Goal: Task Accomplishment & Management: Manage account settings

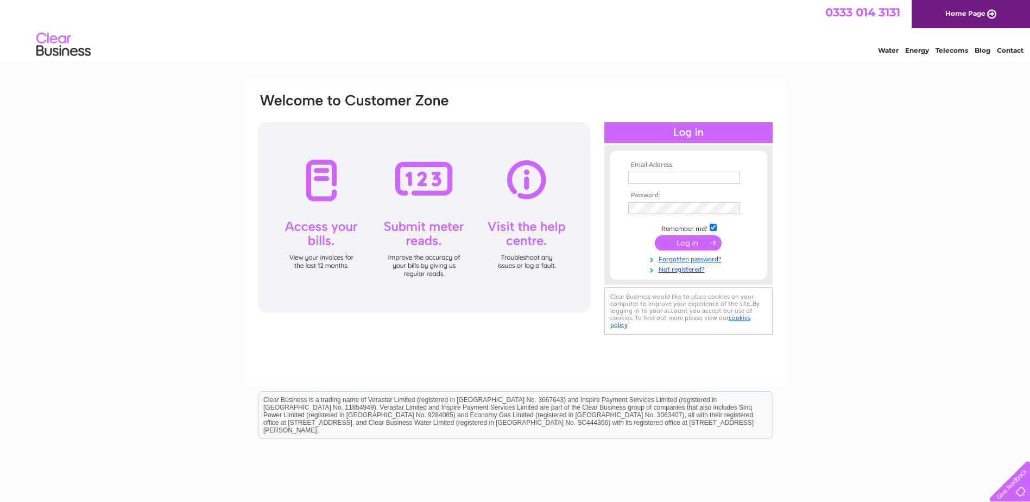
type input "[EMAIL_ADDRESS][DOMAIN_NAME]"
click at [695, 241] on input "submit" at bounding box center [688, 242] width 67 height 15
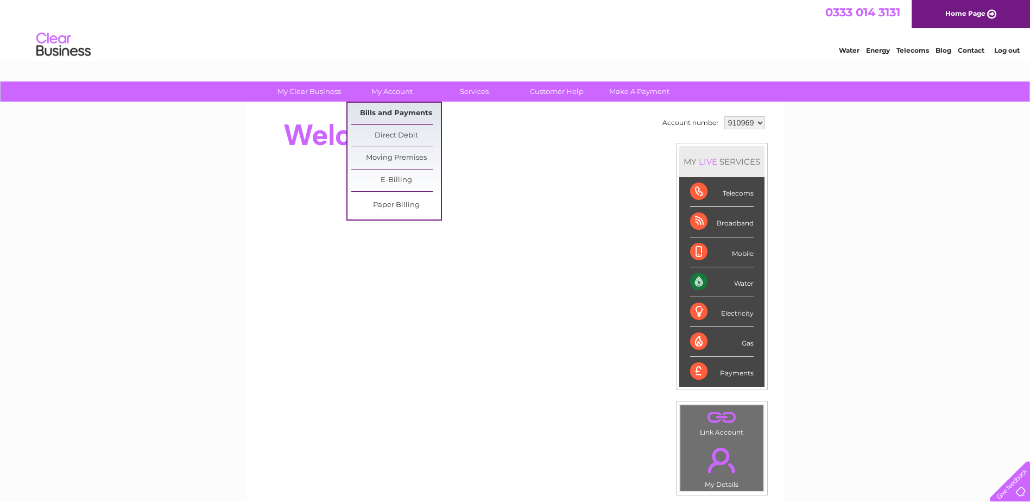
click at [393, 109] on link "Bills and Payments" at bounding box center [396, 114] width 90 height 22
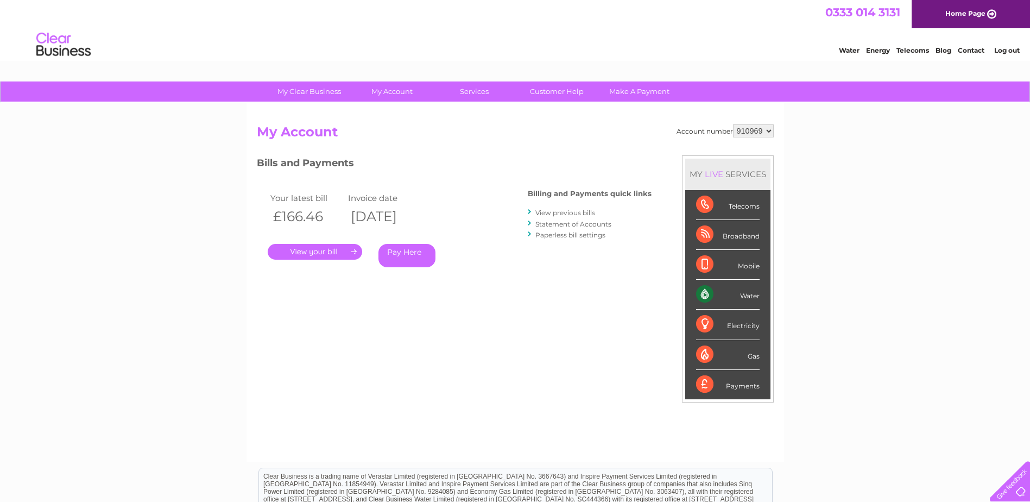
click at [324, 249] on link "." at bounding box center [315, 252] width 95 height 16
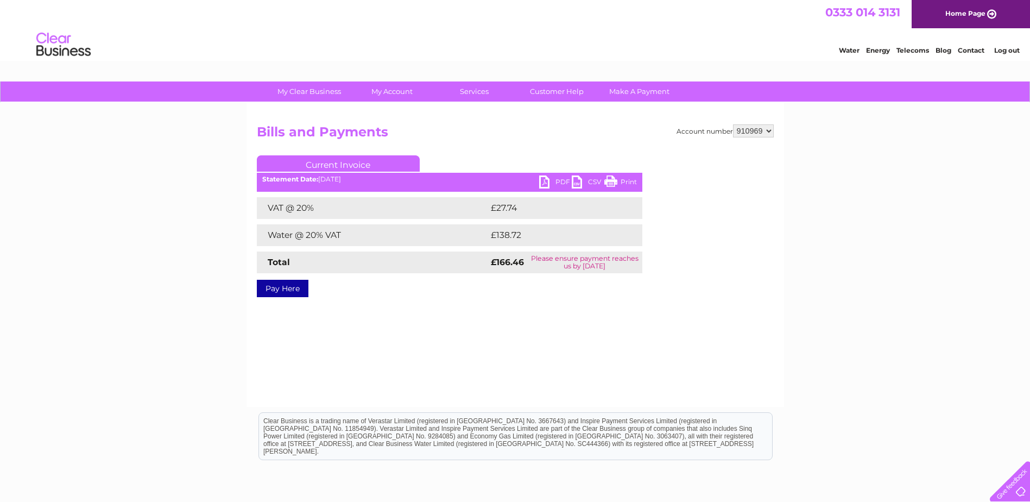
click at [555, 177] on link "PDF" at bounding box center [555, 183] width 33 height 16
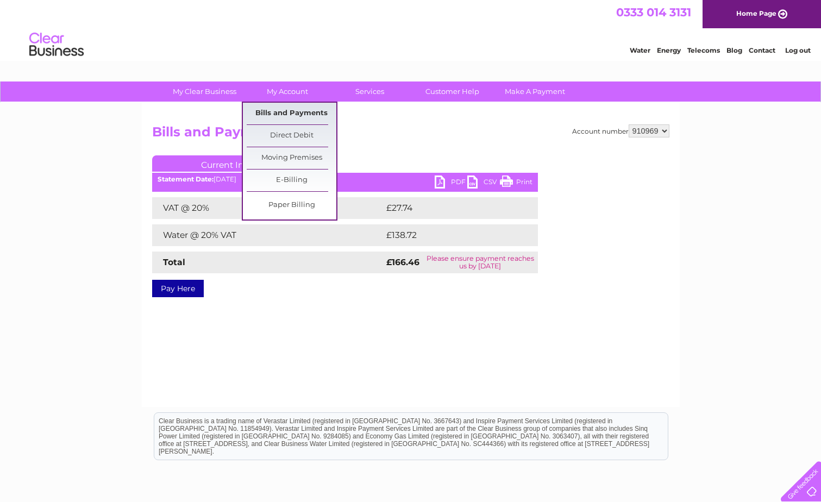
click at [300, 109] on link "Bills and Payments" at bounding box center [292, 114] width 90 height 22
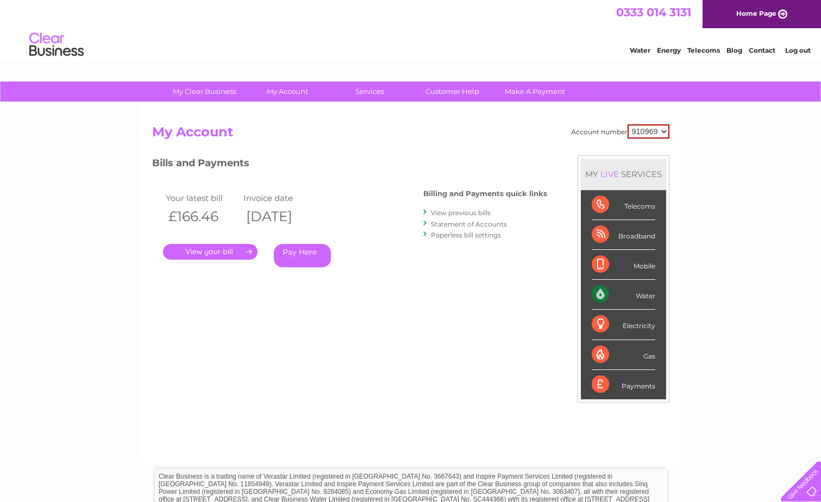
click at [456, 215] on link "View previous bills" at bounding box center [461, 213] width 60 height 8
